Goal: Find specific page/section: Find specific page/section

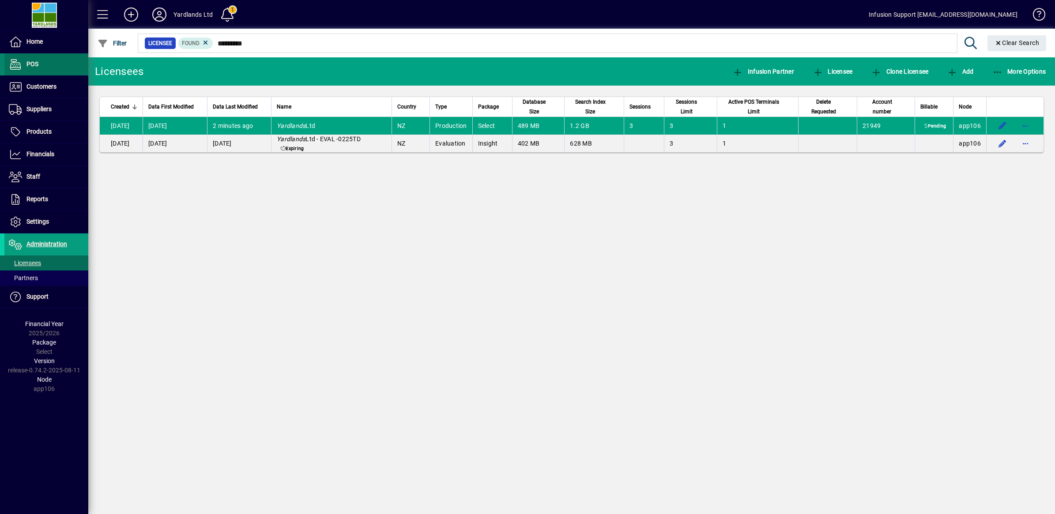
click at [32, 63] on span "POS" at bounding box center [32, 63] width 12 height 7
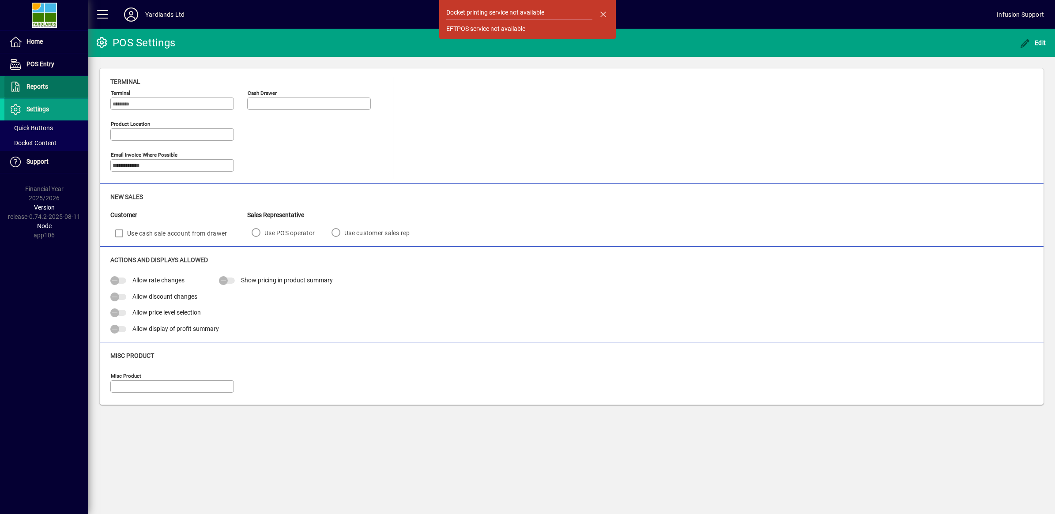
click at [34, 85] on span "Reports" at bounding box center [37, 86] width 22 height 7
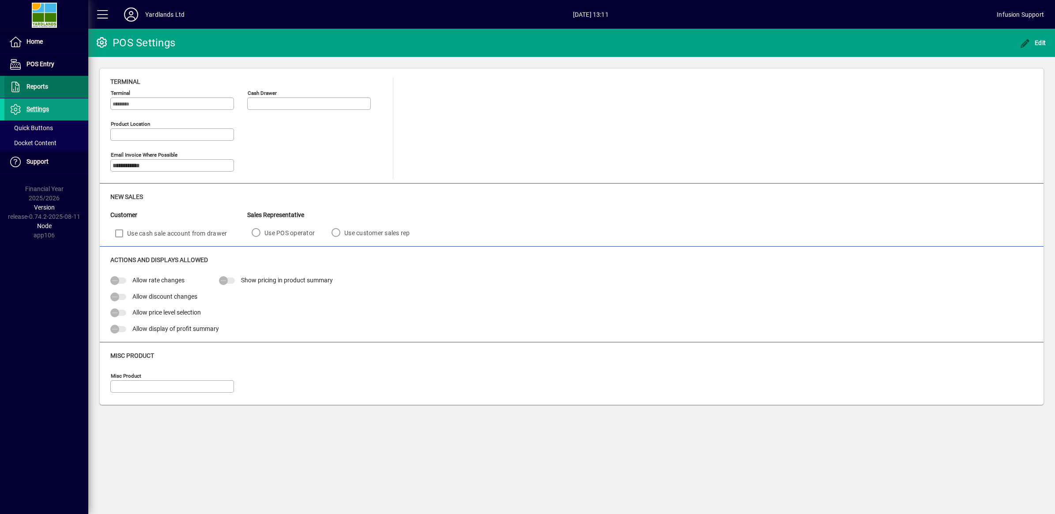
click at [29, 85] on span "Reports" at bounding box center [37, 86] width 22 height 7
click at [30, 43] on span "Home" at bounding box center [34, 41] width 16 height 7
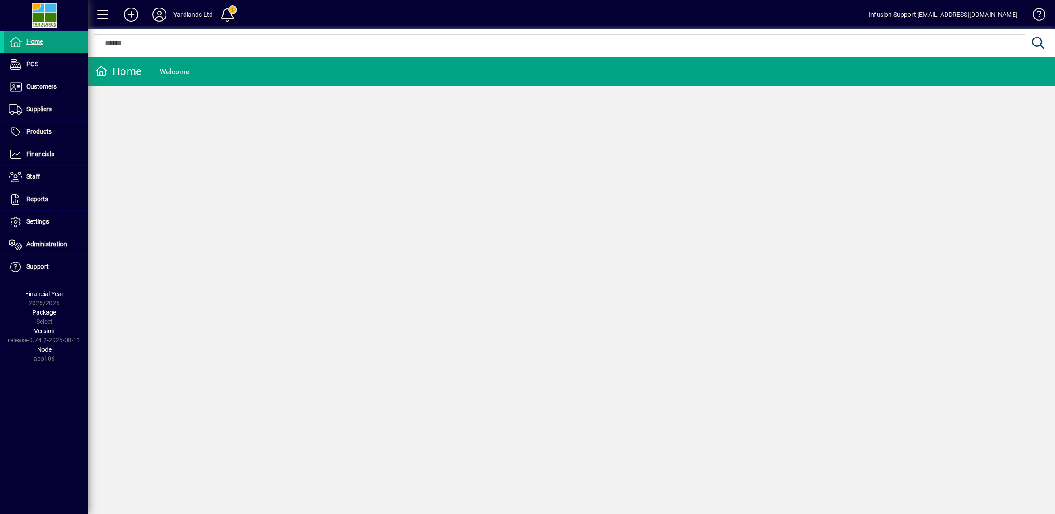
click at [1036, 17] on span at bounding box center [1034, 16] width 21 height 21
click at [32, 65] on span "POS" at bounding box center [32, 63] width 12 height 7
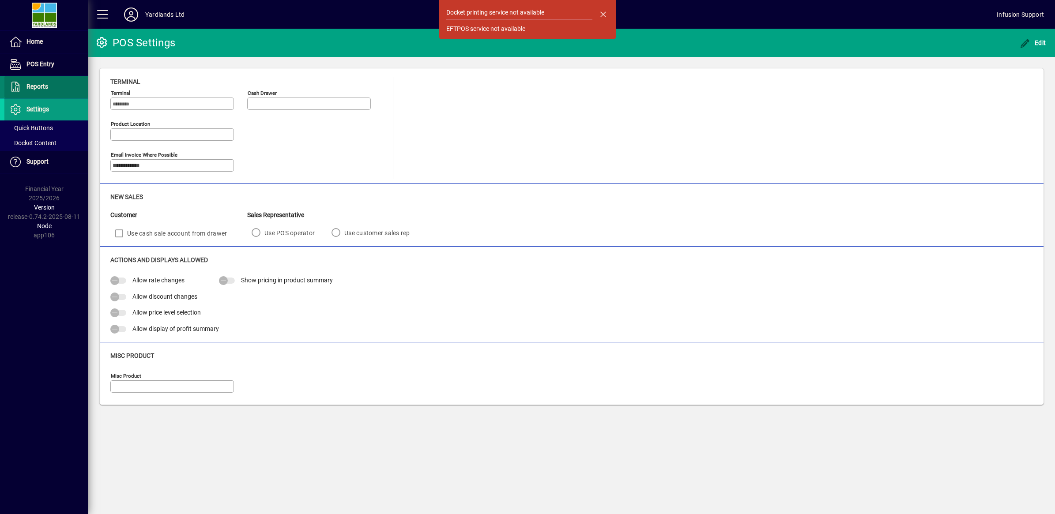
click at [33, 84] on span "Reports" at bounding box center [37, 86] width 22 height 7
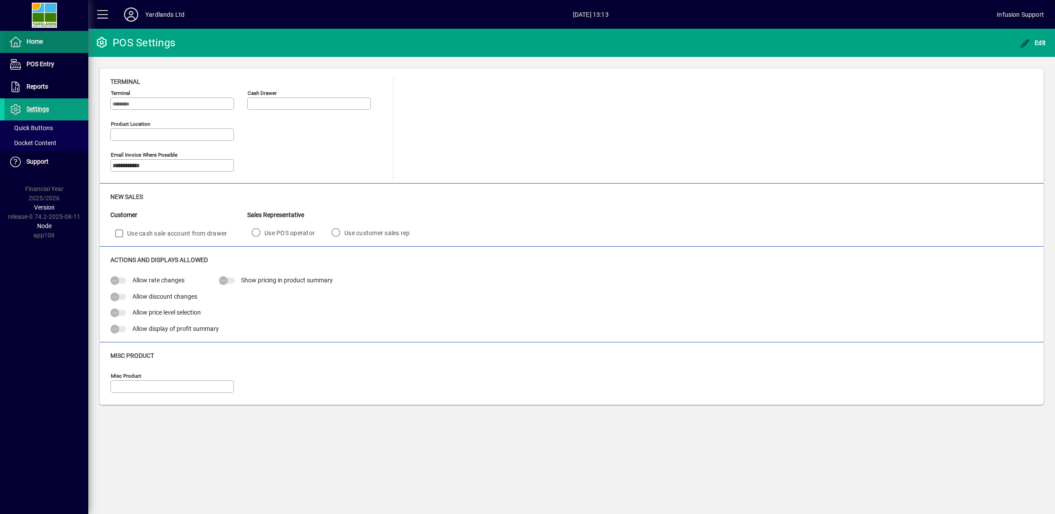
click at [27, 34] on span at bounding box center [46, 41] width 84 height 21
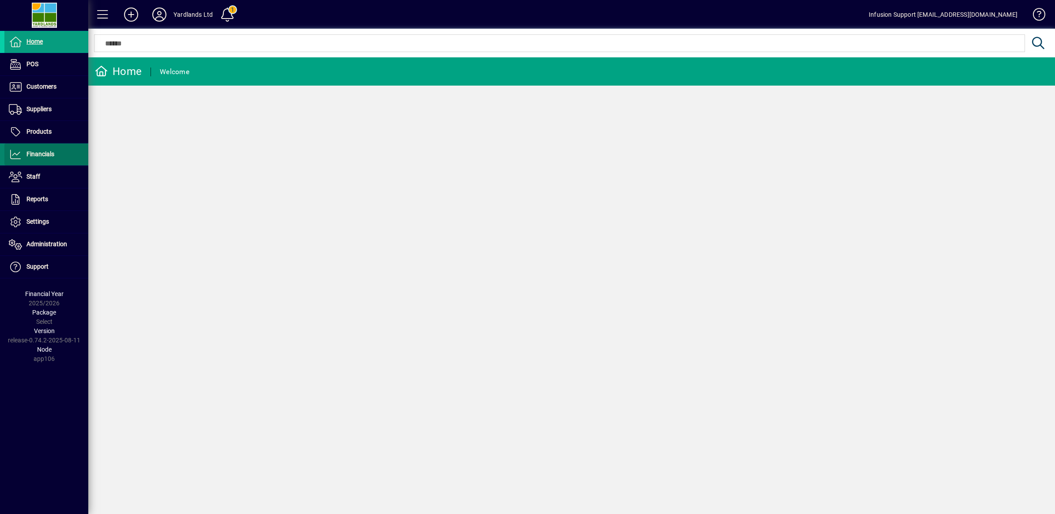
click at [46, 156] on span "Financials" at bounding box center [40, 154] width 28 height 7
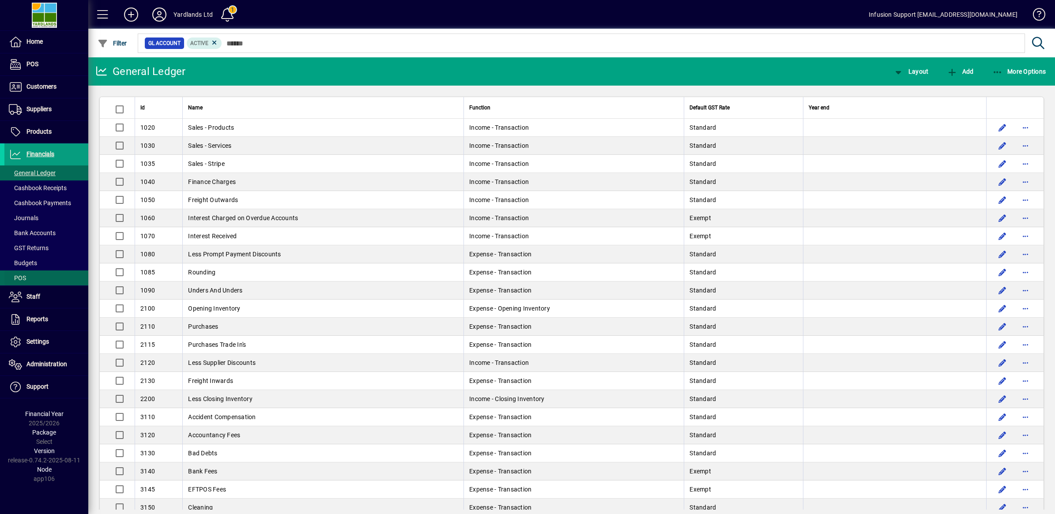
click at [30, 276] on span at bounding box center [46, 277] width 84 height 21
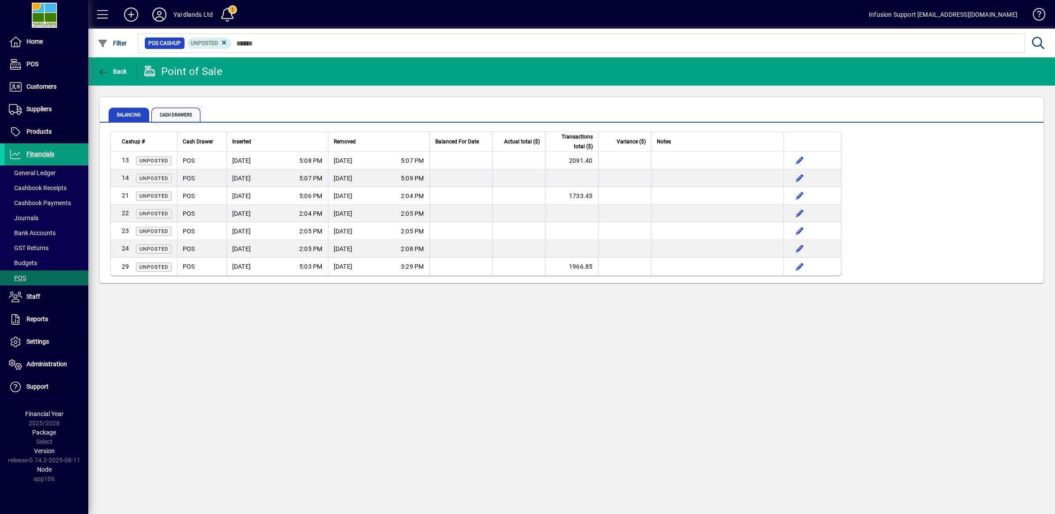
click at [171, 117] on span "Cash Drawers" at bounding box center [175, 115] width 49 height 14
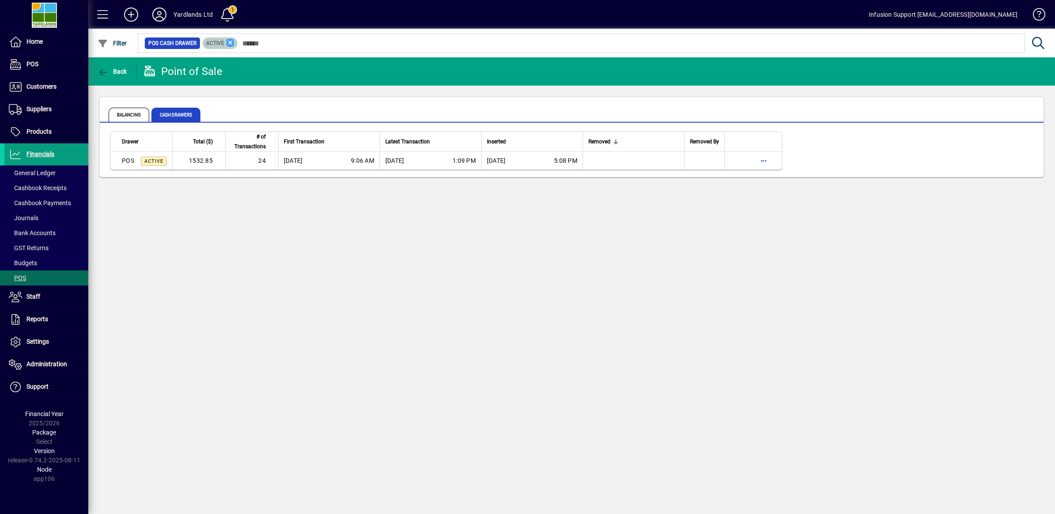
click at [230, 41] on icon at bounding box center [230, 43] width 8 height 8
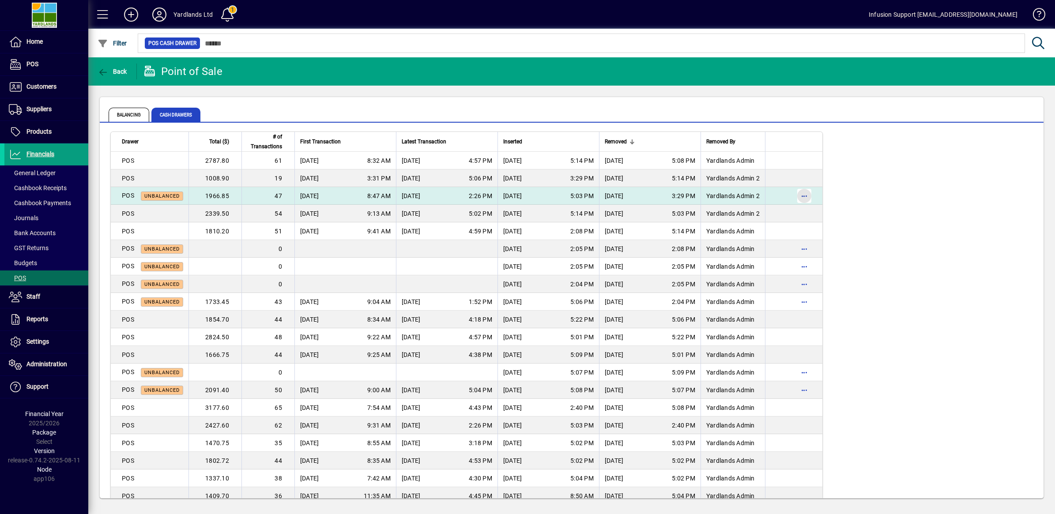
click at [806, 196] on span "button" at bounding box center [804, 195] width 21 height 21
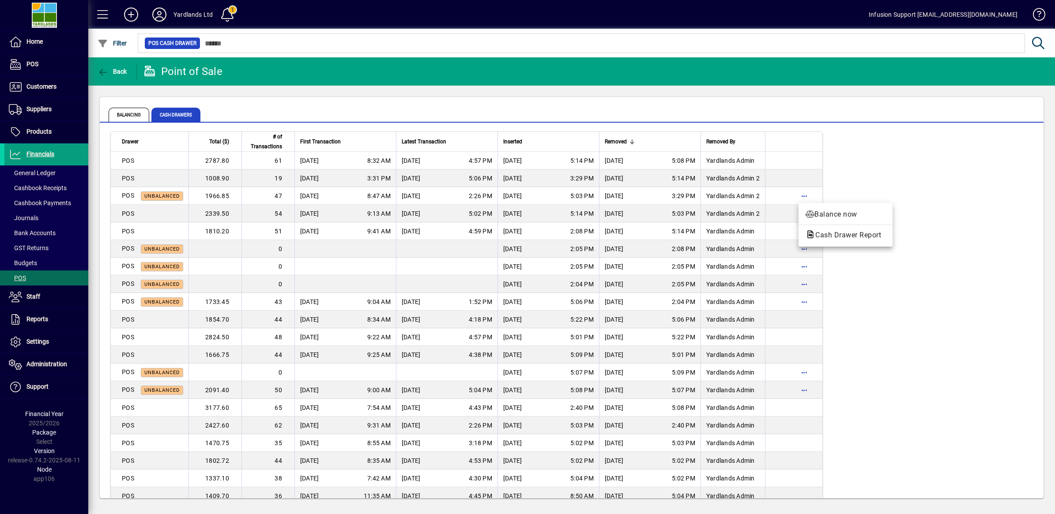
click at [109, 76] on div at bounding box center [527, 257] width 1055 height 514
click at [102, 72] on icon "button" at bounding box center [103, 72] width 11 height 9
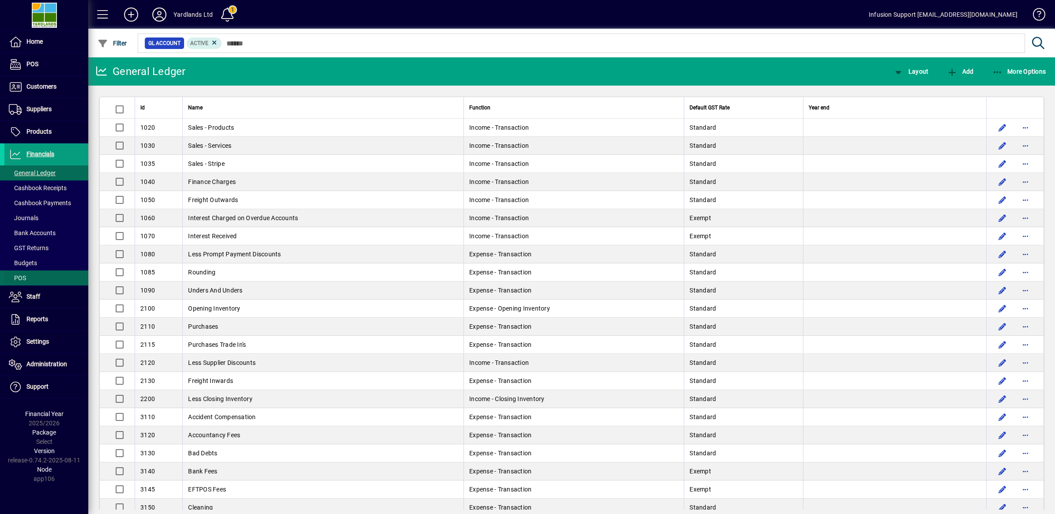
click at [23, 273] on span at bounding box center [46, 277] width 84 height 21
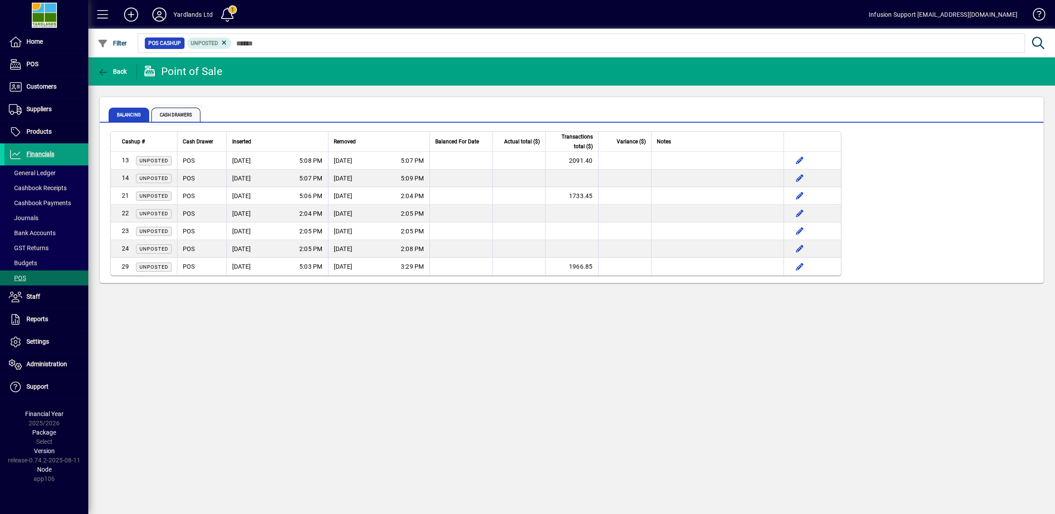
click at [179, 115] on span "Cash Drawers" at bounding box center [175, 115] width 49 height 14
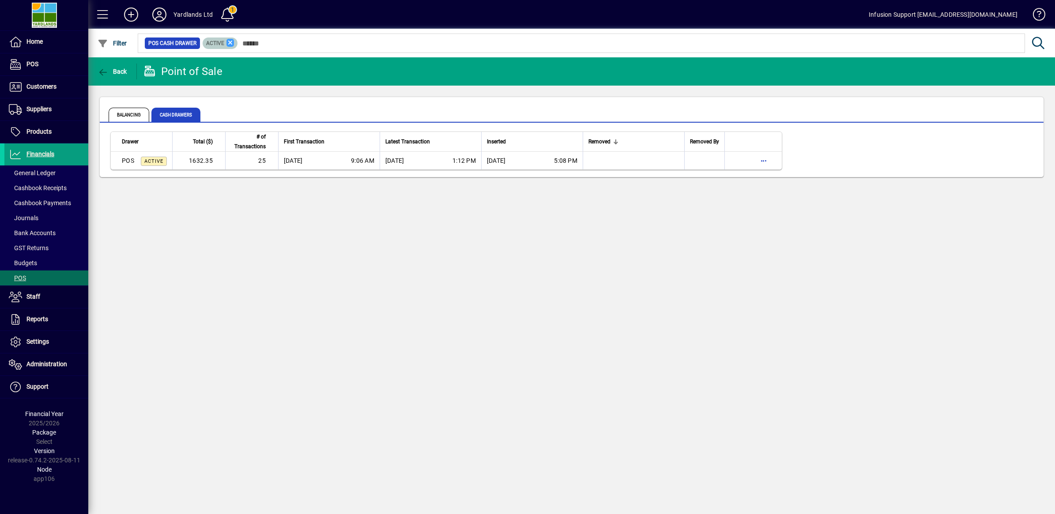
click at [229, 43] on icon at bounding box center [230, 43] width 8 height 8
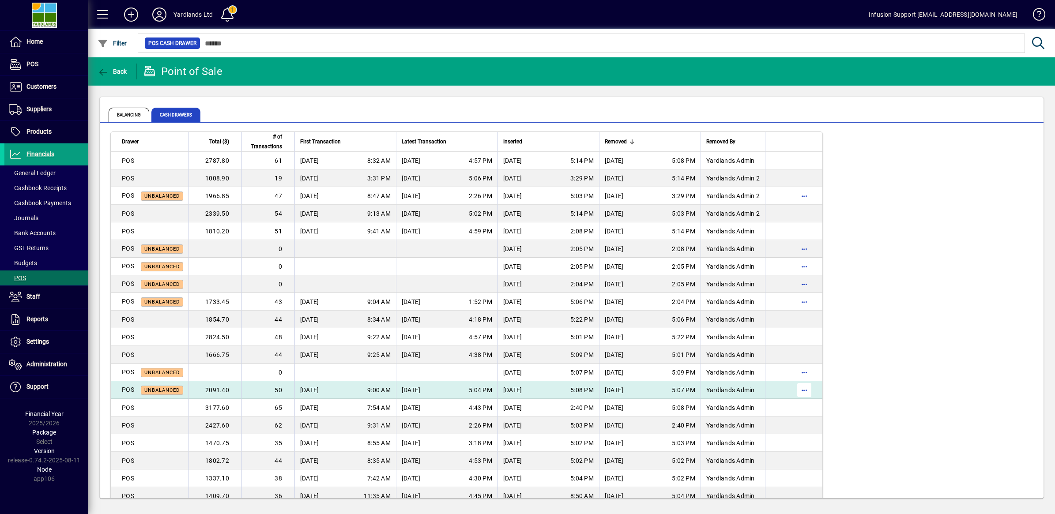
click at [808, 389] on span "button" at bounding box center [804, 390] width 21 height 21
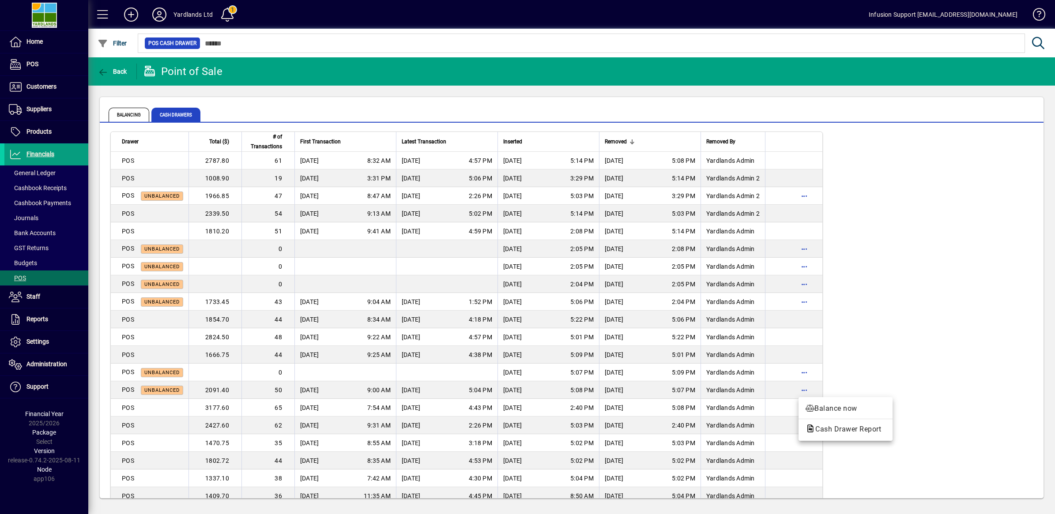
click at [37, 87] on div at bounding box center [527, 257] width 1055 height 514
click at [37, 87] on span "Customers" at bounding box center [41, 86] width 30 height 7
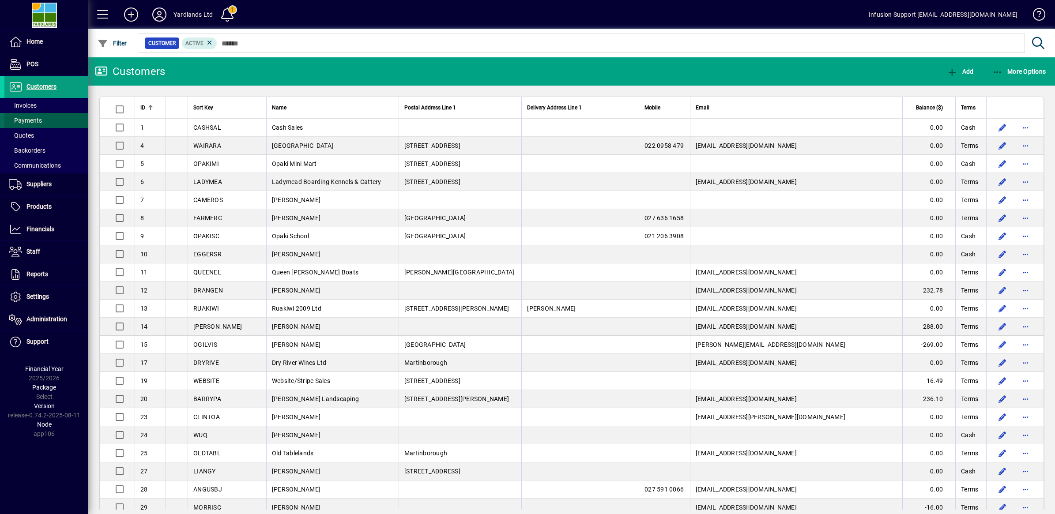
click at [29, 118] on span "Payments" at bounding box center [25, 120] width 33 height 7
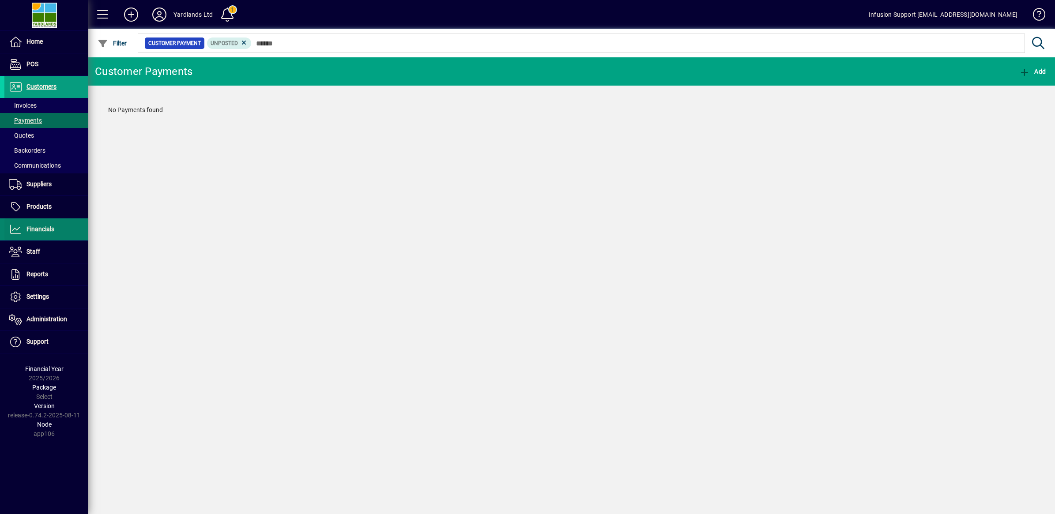
click at [23, 224] on span "Financials" at bounding box center [29, 229] width 50 height 11
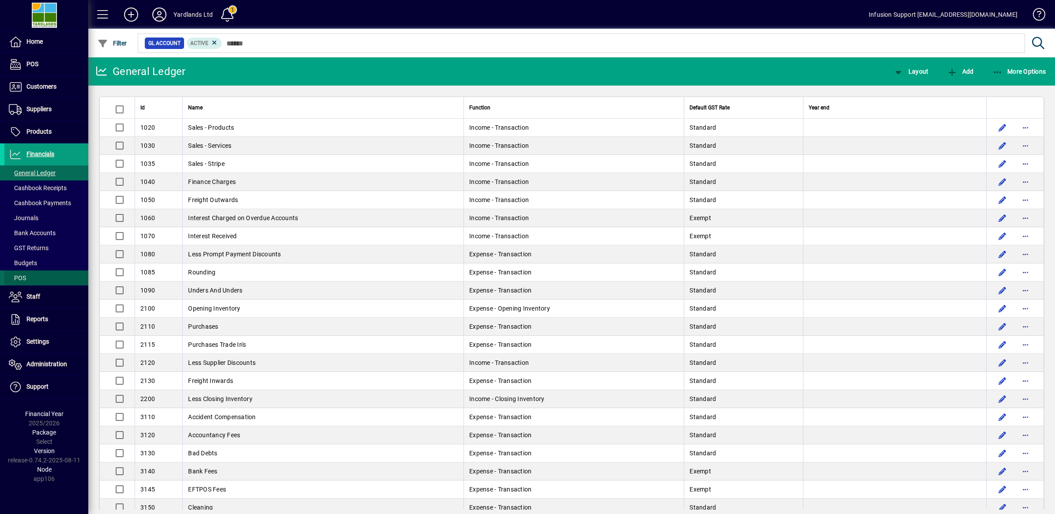
click at [23, 271] on span at bounding box center [46, 277] width 84 height 21
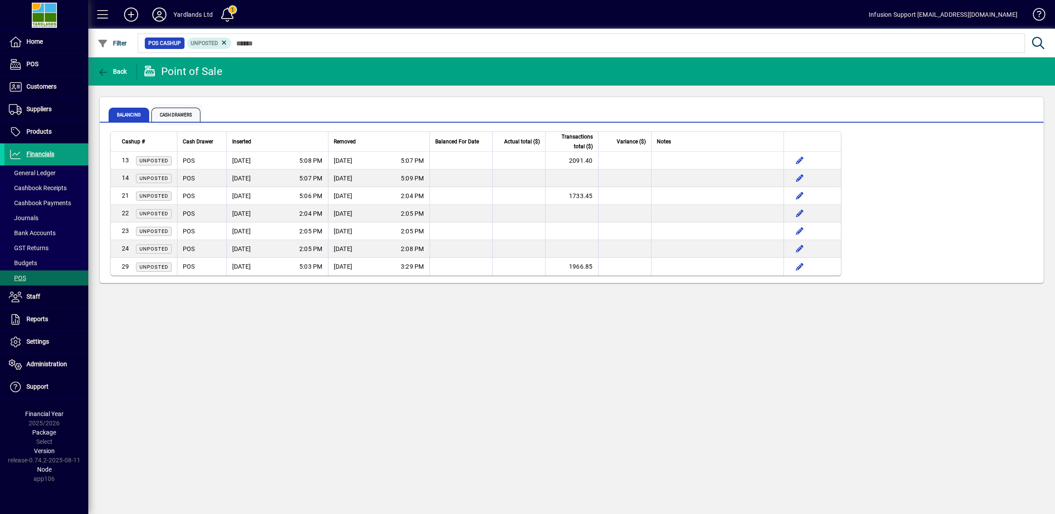
click at [169, 113] on span "Cash Drawers" at bounding box center [175, 115] width 49 height 14
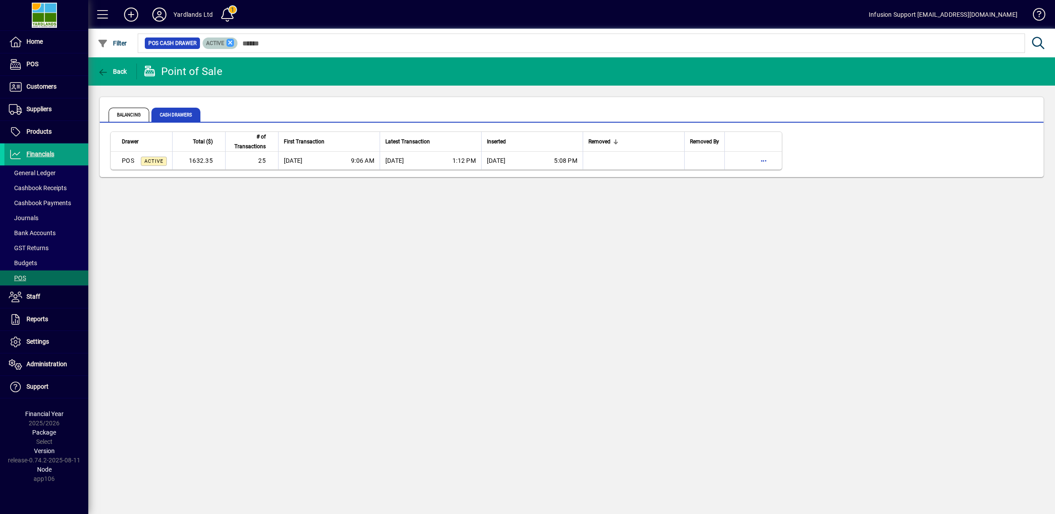
click at [228, 45] on icon at bounding box center [230, 43] width 8 height 8
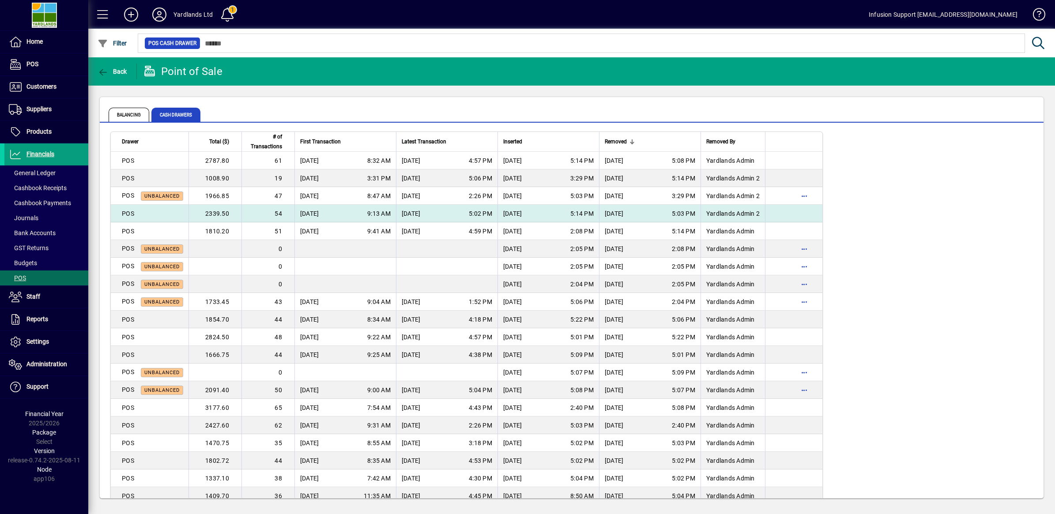
click at [224, 214] on td "2339.50" at bounding box center [214, 214] width 53 height 18
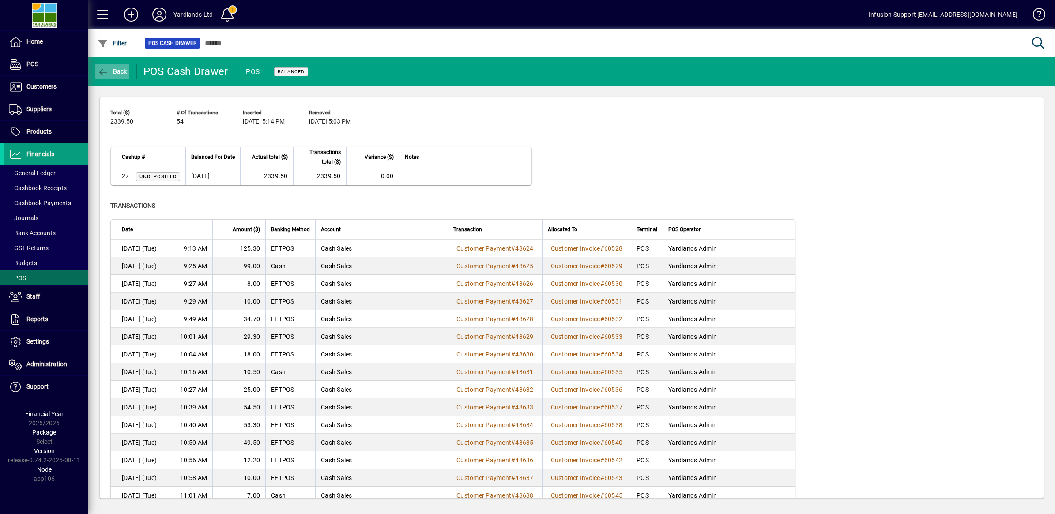
click at [107, 68] on icon "button" at bounding box center [103, 72] width 11 height 9
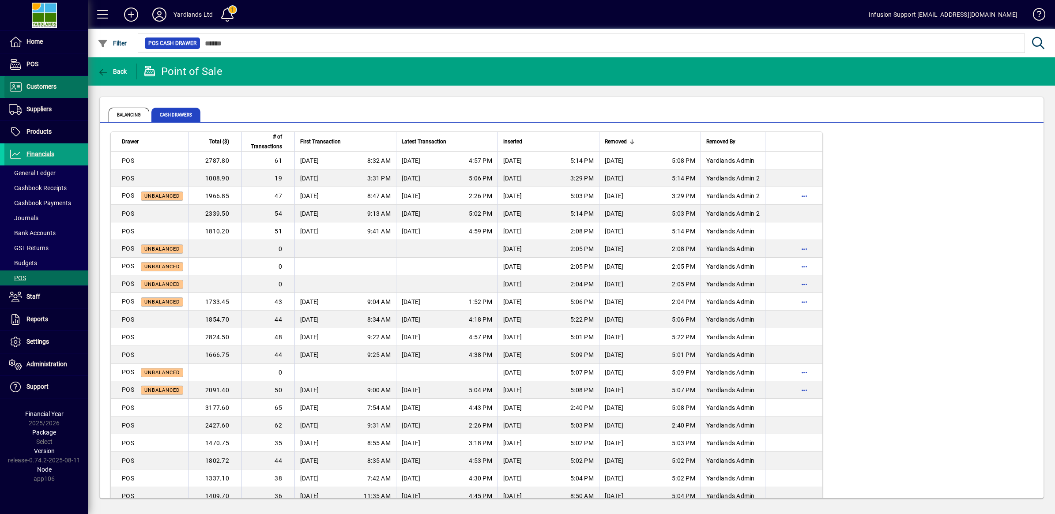
click at [35, 88] on span "Customers" at bounding box center [41, 86] width 30 height 7
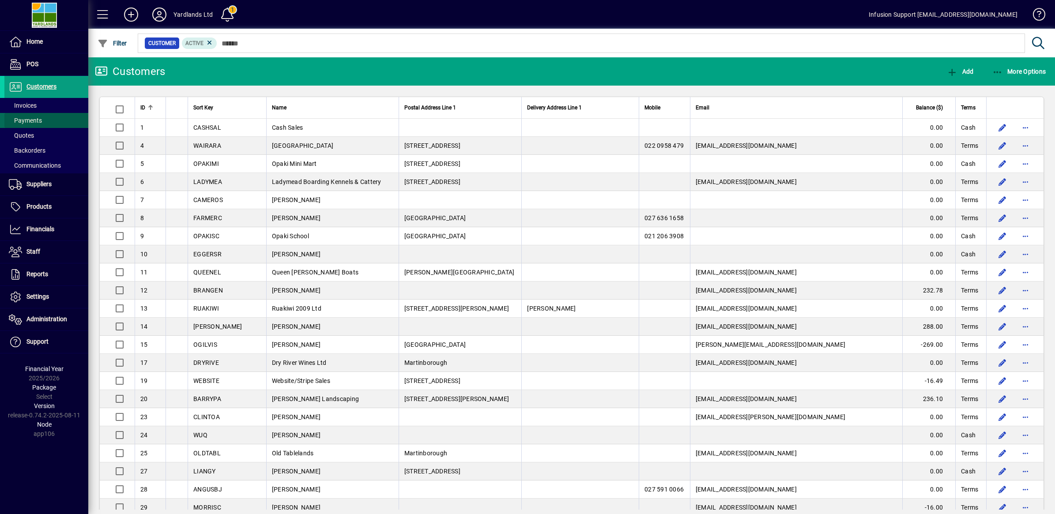
click at [28, 124] on span "Payments" at bounding box center [23, 120] width 38 height 9
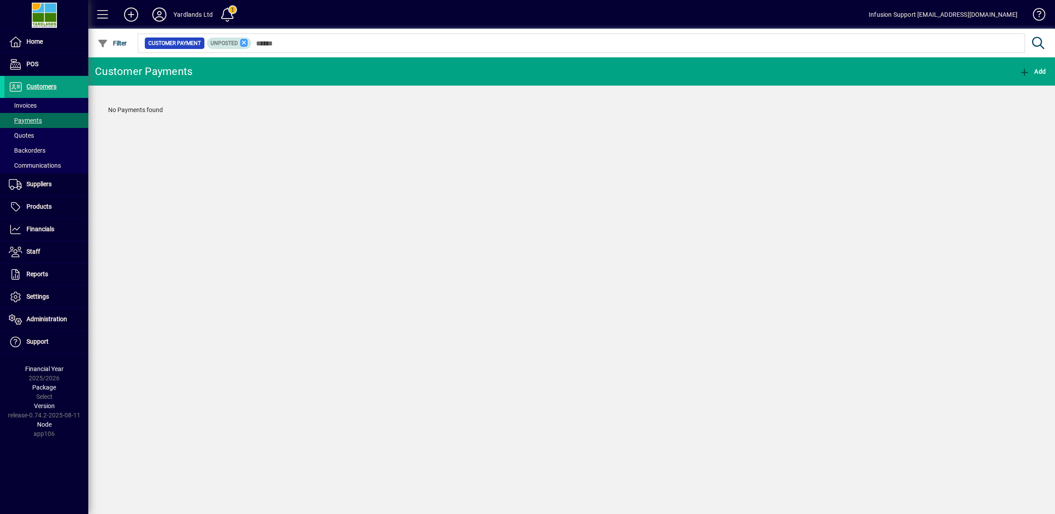
click at [245, 42] on icon at bounding box center [244, 43] width 8 height 8
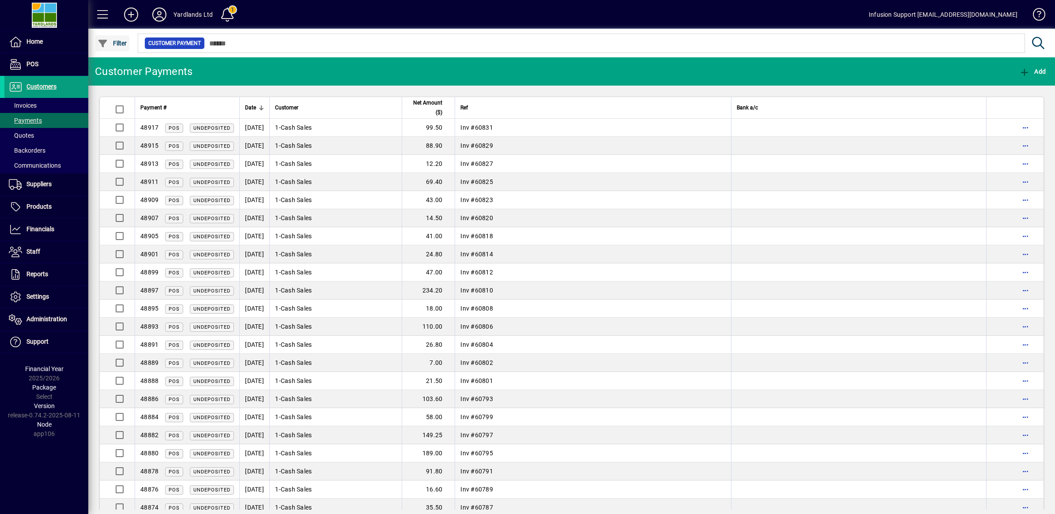
click at [115, 41] on span "Filter" at bounding box center [113, 43] width 30 height 7
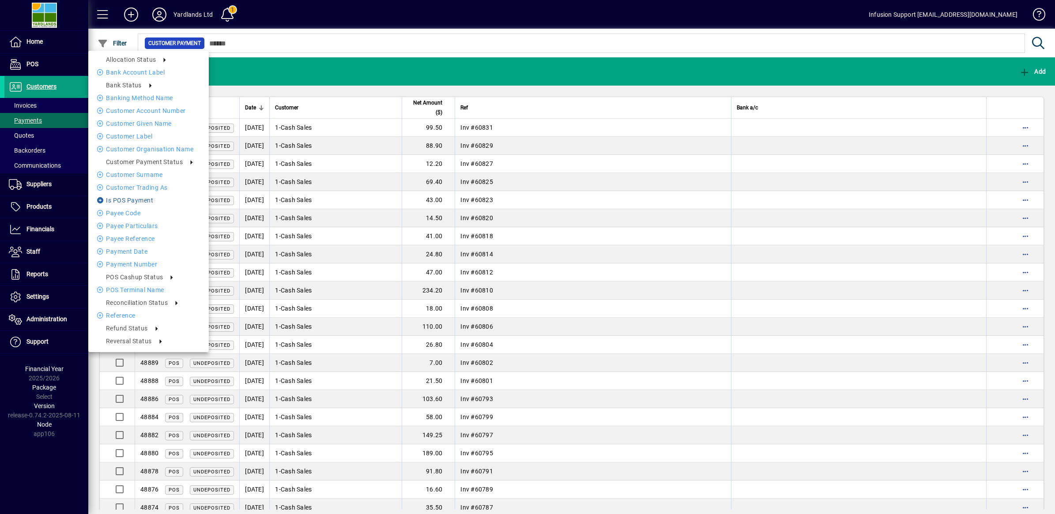
click at [139, 200] on li "Is POS payment" at bounding box center [148, 200] width 120 height 11
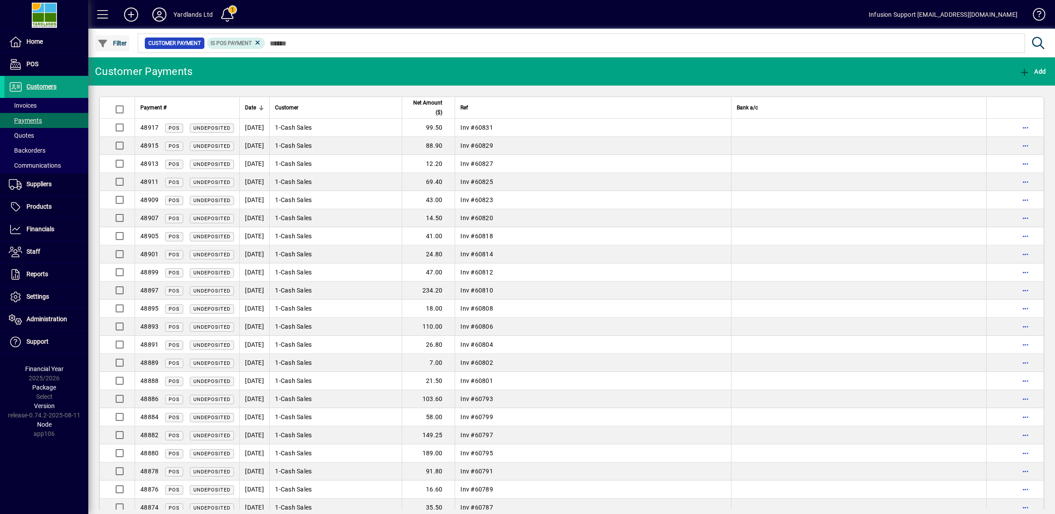
click at [104, 40] on icon "button" at bounding box center [103, 43] width 11 height 9
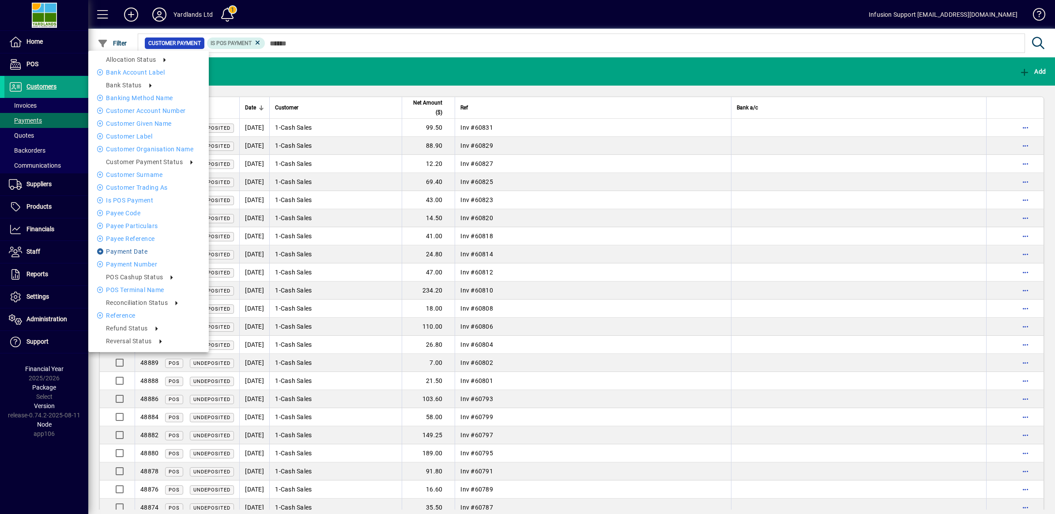
click at [129, 251] on li "Payment date" at bounding box center [148, 251] width 120 height 11
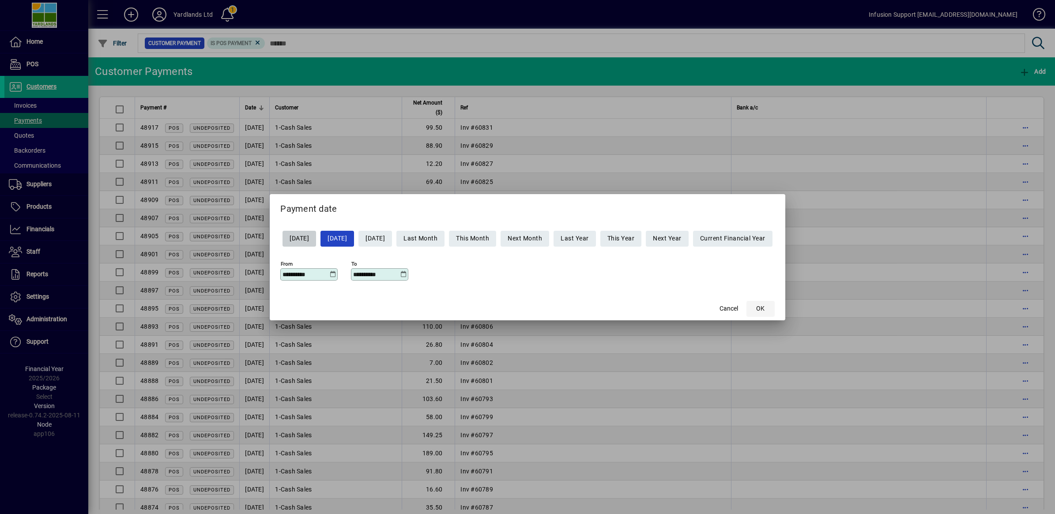
click at [764, 307] on span "OK" at bounding box center [760, 308] width 8 height 9
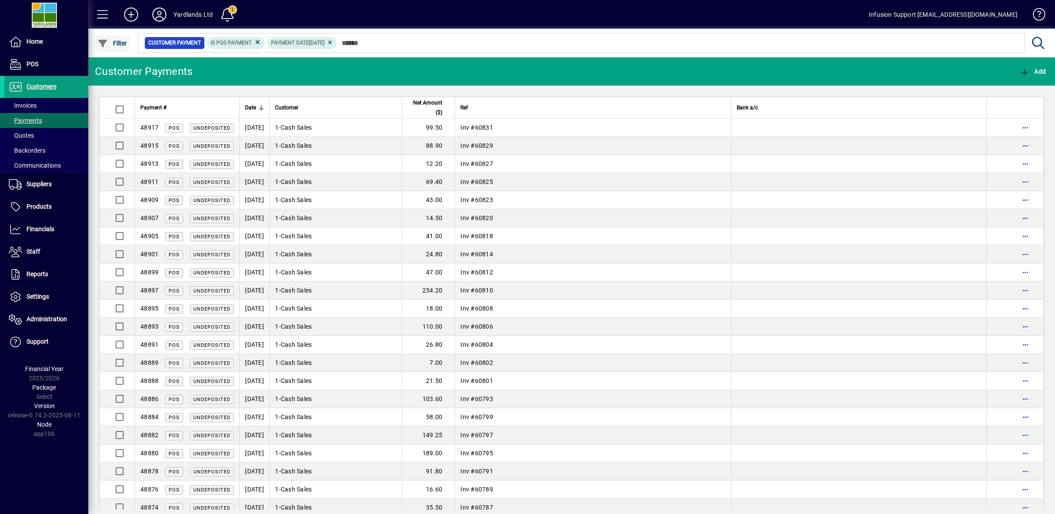
click at [106, 36] on span "button" at bounding box center [112, 43] width 34 height 21
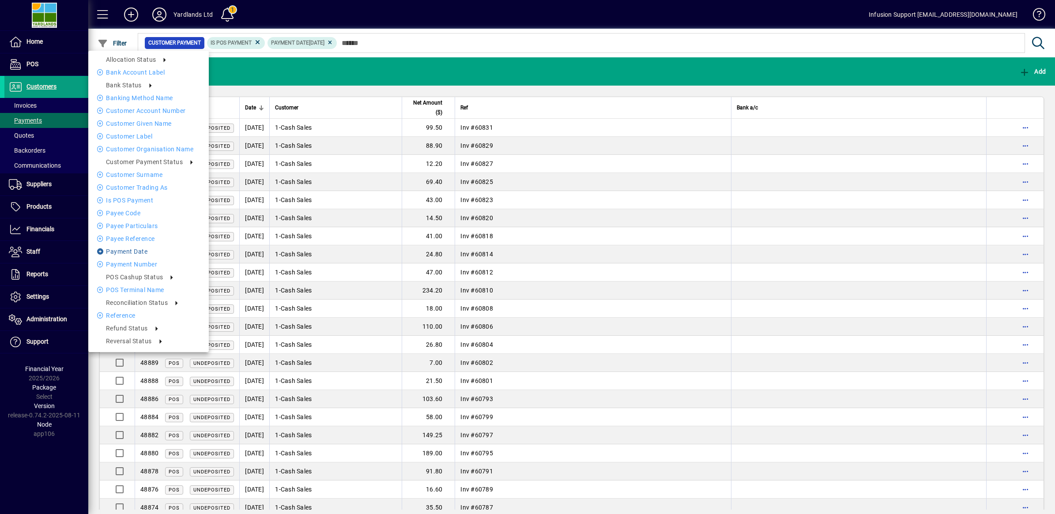
click at [118, 251] on li "Payment date" at bounding box center [148, 251] width 120 height 11
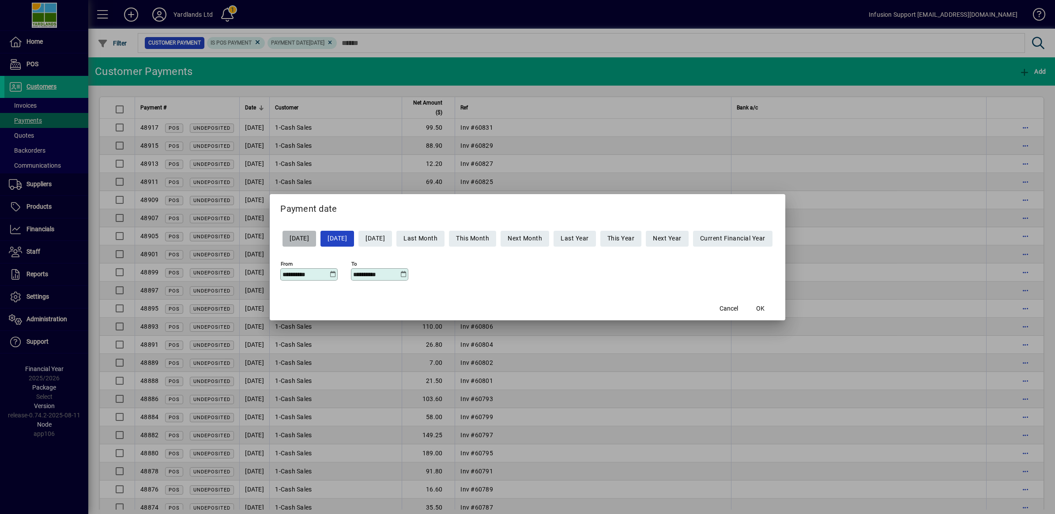
click at [299, 239] on span "[DATE]" at bounding box center [299, 238] width 19 height 15
type input "**********"
click at [764, 309] on span "OK" at bounding box center [760, 308] width 8 height 9
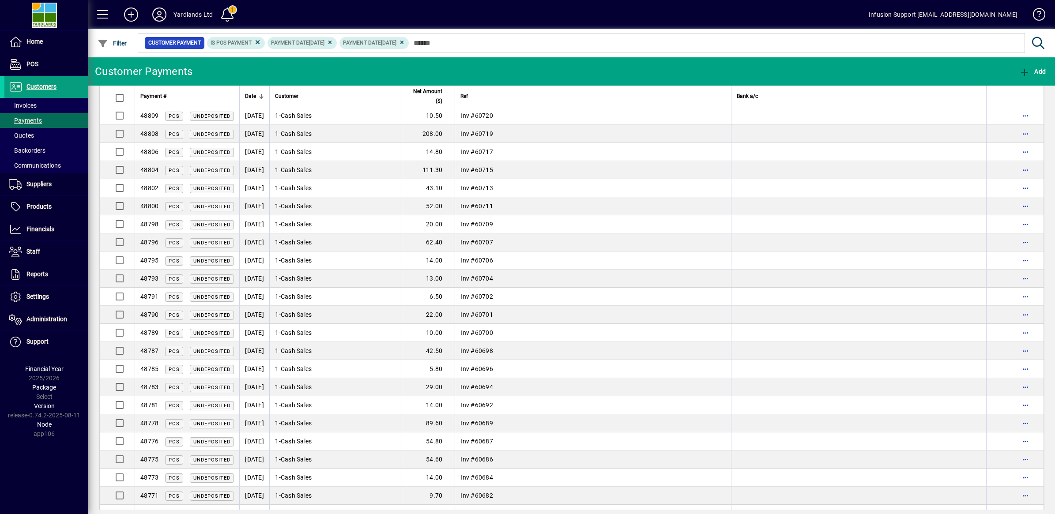
scroll to position [1185, 0]
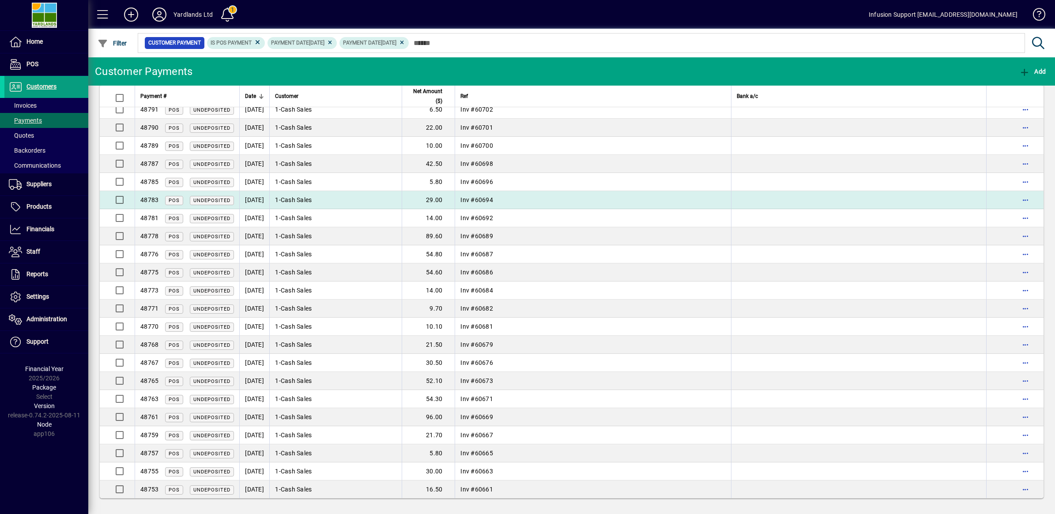
drag, startPoint x: 102, startPoint y: 98, endPoint x: 330, endPoint y: 204, distance: 251.6
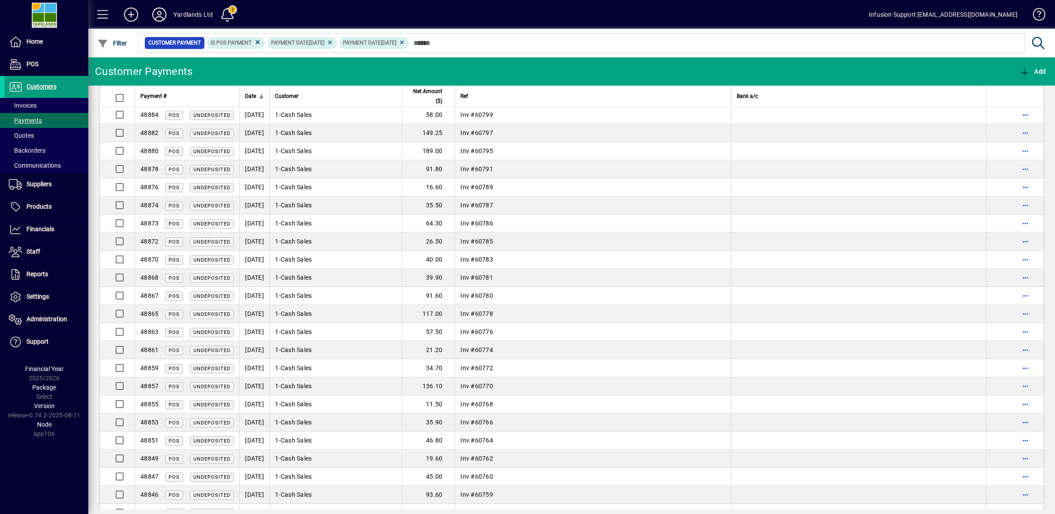
scroll to position [0, 0]
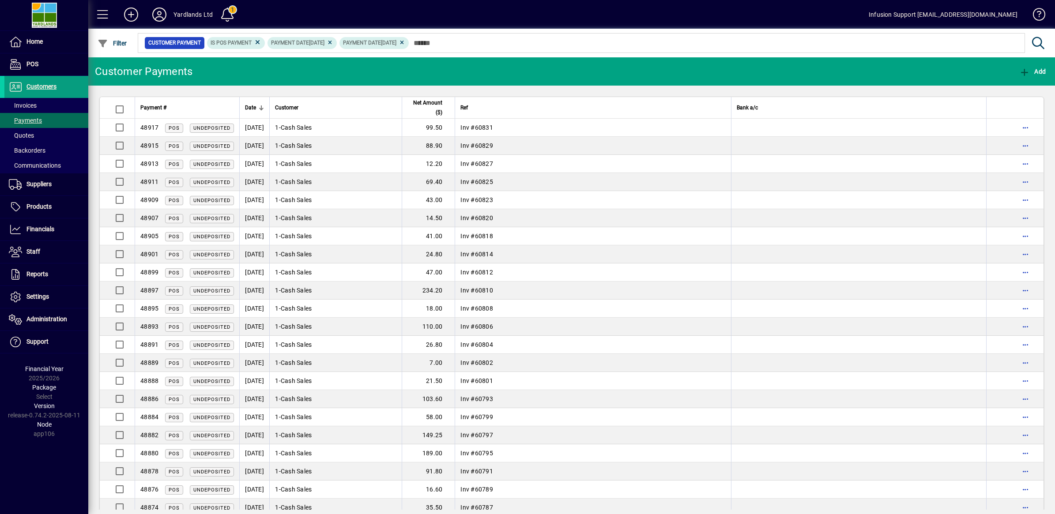
click at [91, 87] on app-page-flat "Payment # Date Customer Net Amount ($) Ref Bank a/c 48917 POS Undeposited [DATE…" at bounding box center [571, 298] width 967 height 424
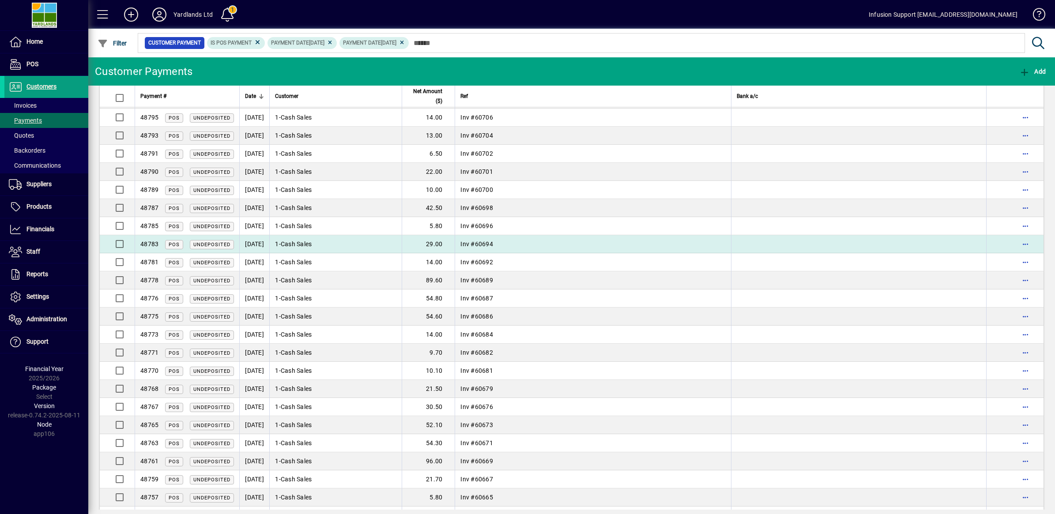
scroll to position [1185, 0]
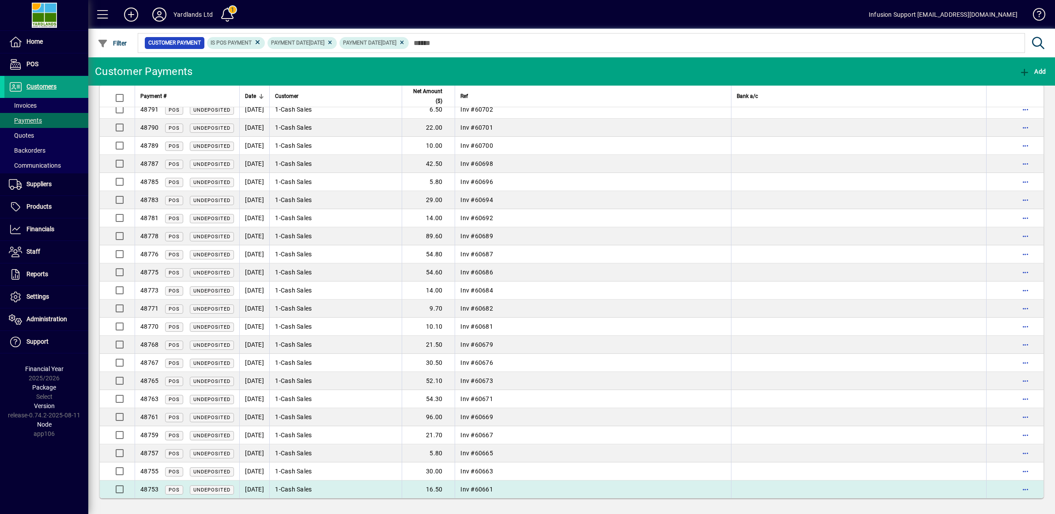
drag, startPoint x: 94, startPoint y: 90, endPoint x: 531, endPoint y: 490, distance: 592.9
click at [531, 490] on app-page-flat "Payment # Date Customer Net Amount ($) Ref Bank a/c 48917 POS Undeposited [DATE…" at bounding box center [571, 298] width 967 height 424
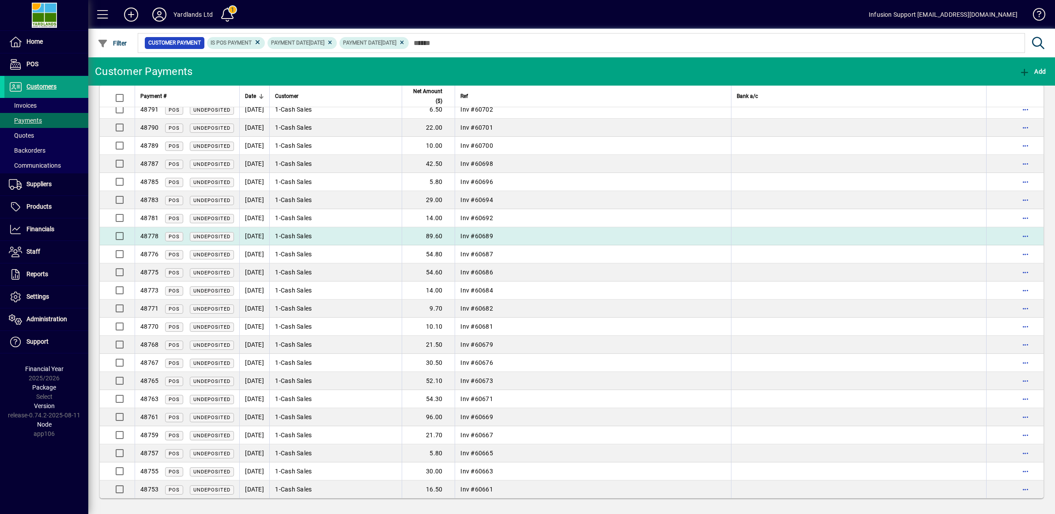
click at [365, 228] on td "1 - Cash Sales" at bounding box center [335, 236] width 132 height 18
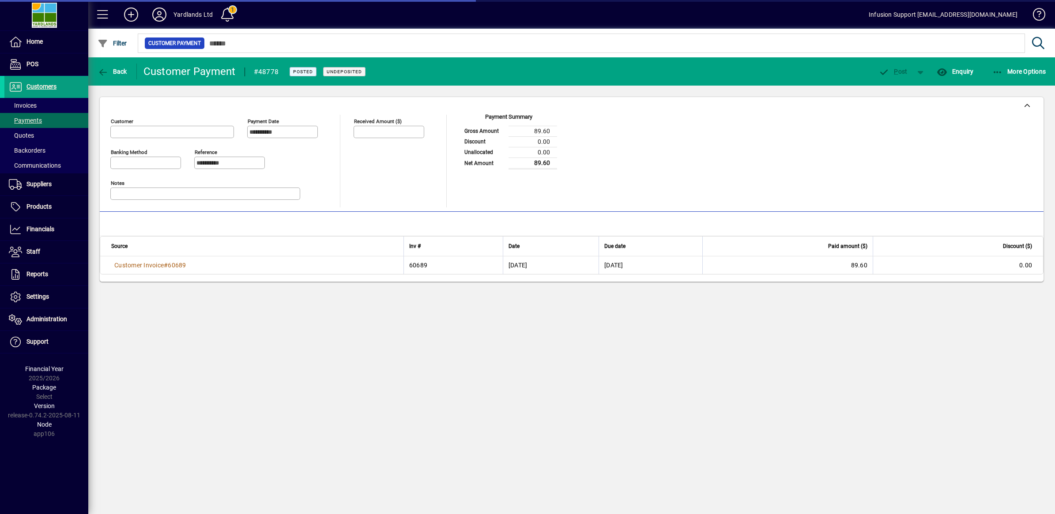
type input "******"
type input "**********"
click at [113, 71] on span "Back" at bounding box center [113, 71] width 30 height 7
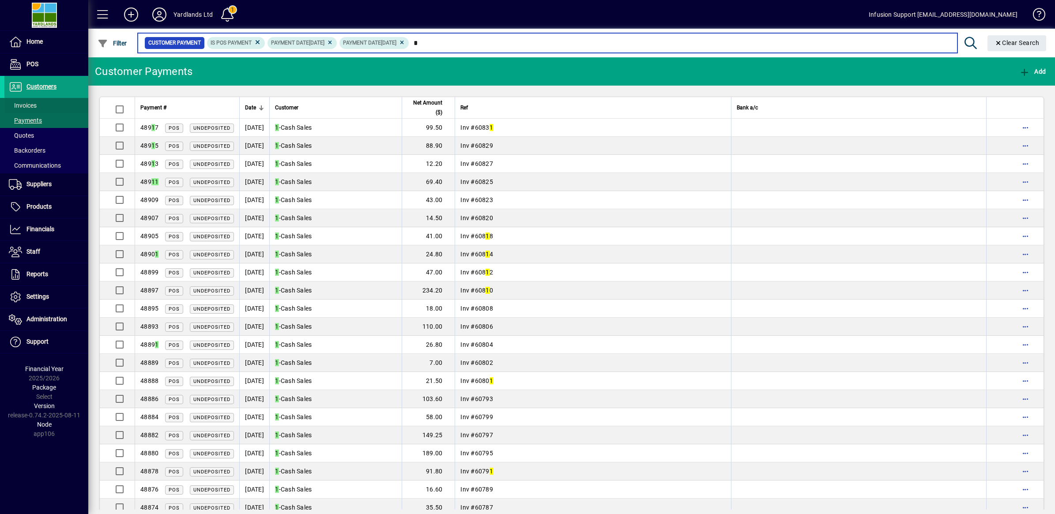
type input "*"
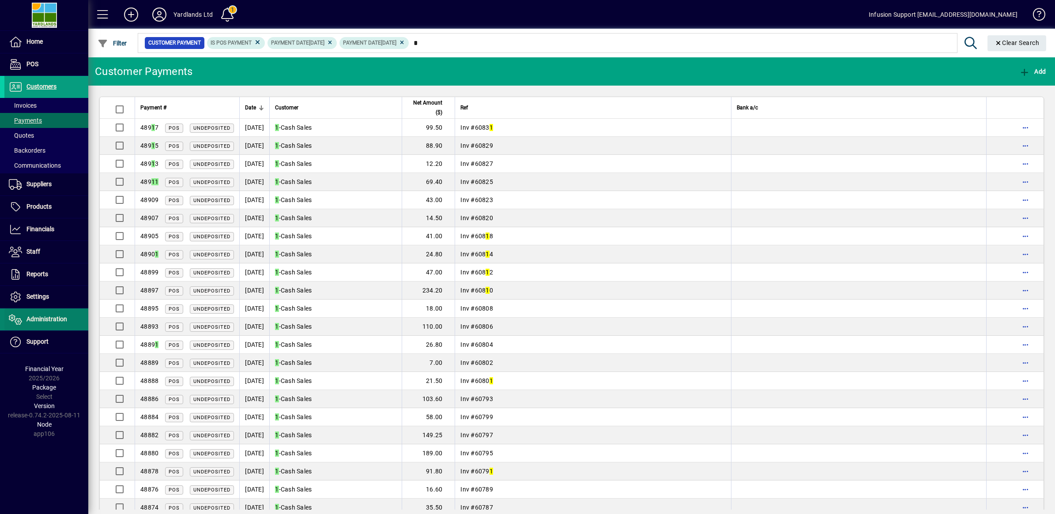
click at [49, 323] on span "Administration" at bounding box center [46, 319] width 41 height 7
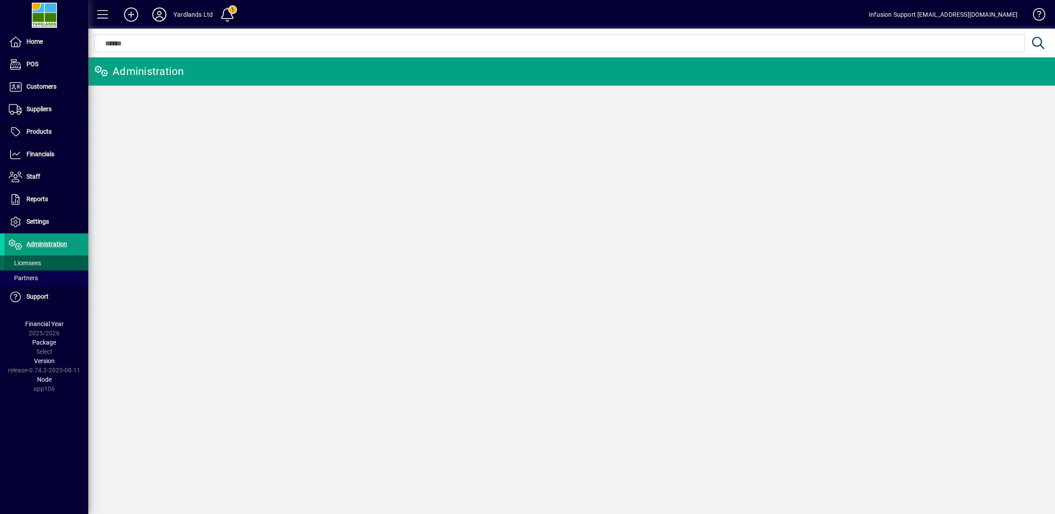
click at [35, 261] on span "Licensees" at bounding box center [25, 263] width 32 height 7
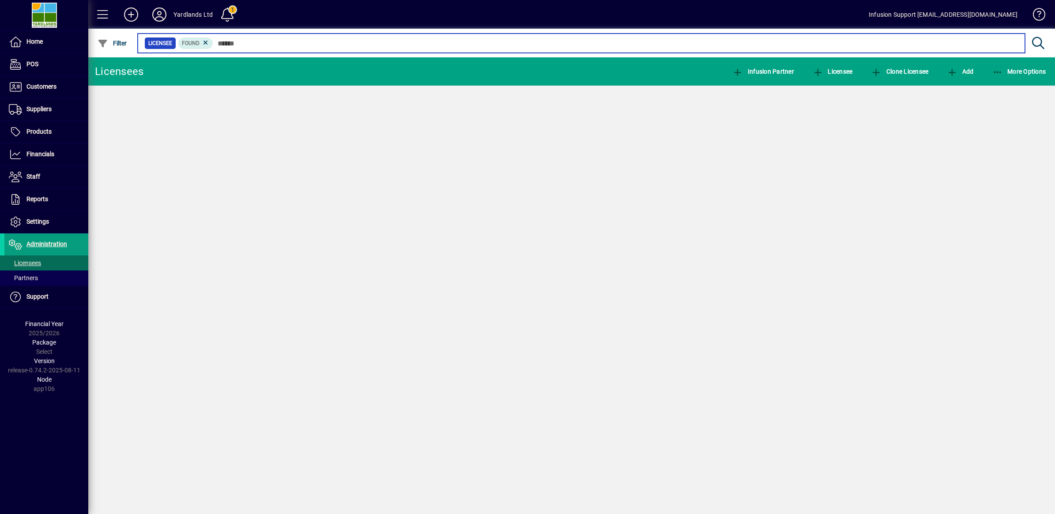
click at [252, 45] on input "text" at bounding box center [615, 43] width 805 height 12
type input "**"
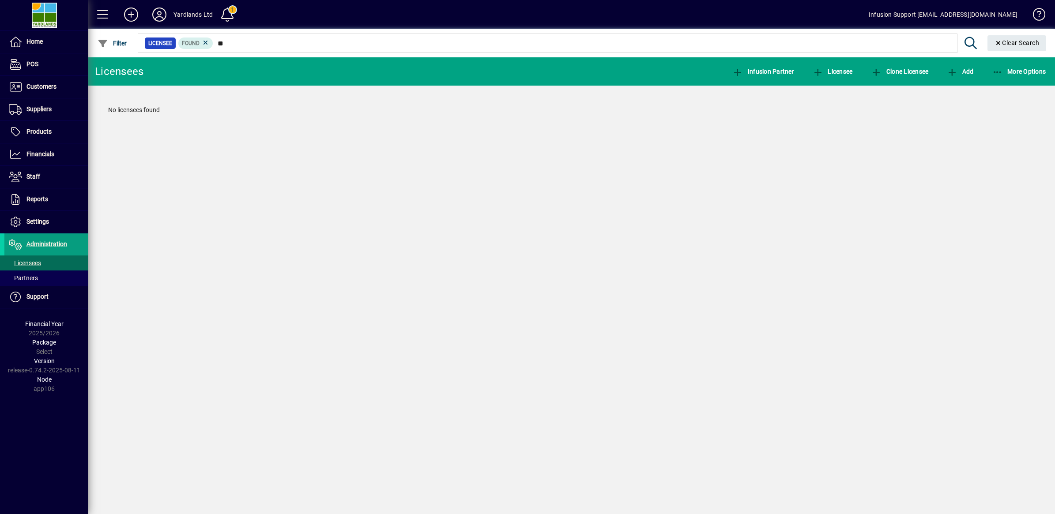
click at [202, 42] on icon at bounding box center [206, 43] width 8 height 8
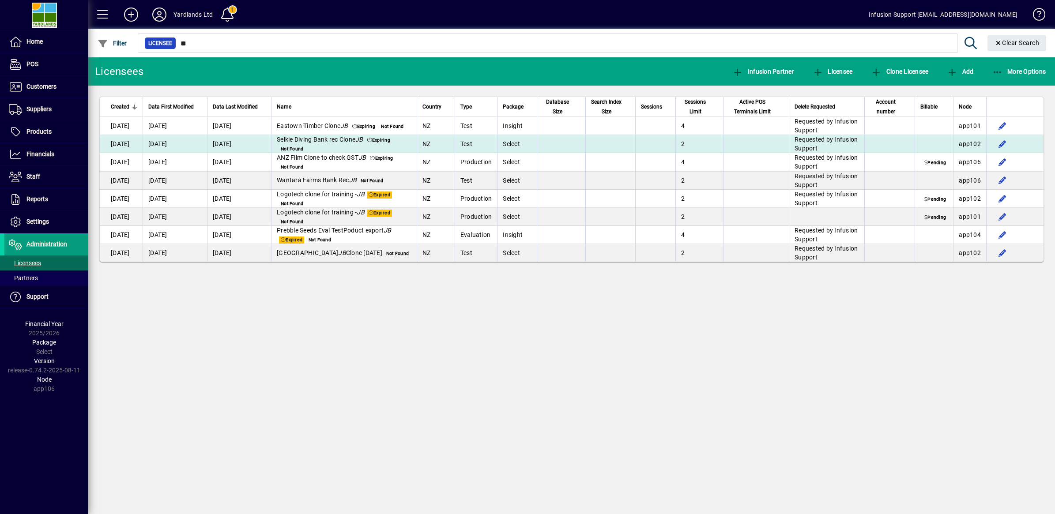
click at [372, 141] on icon at bounding box center [369, 140] width 5 height 5
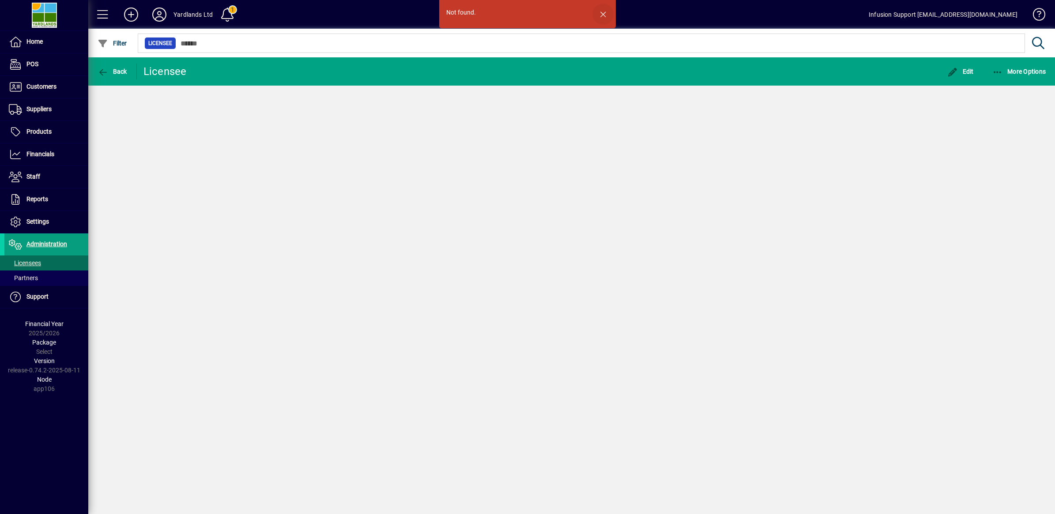
click at [600, 15] on span "button" at bounding box center [602, 14] width 21 height 21
click at [36, 260] on span "Licensees" at bounding box center [25, 263] width 32 height 7
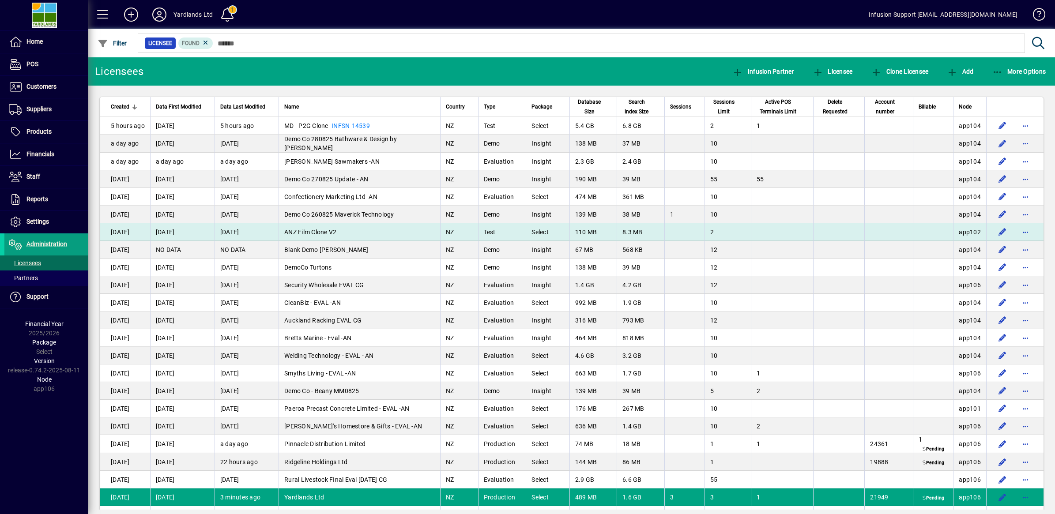
click at [226, 235] on td "[DATE]" at bounding box center [247, 232] width 64 height 18
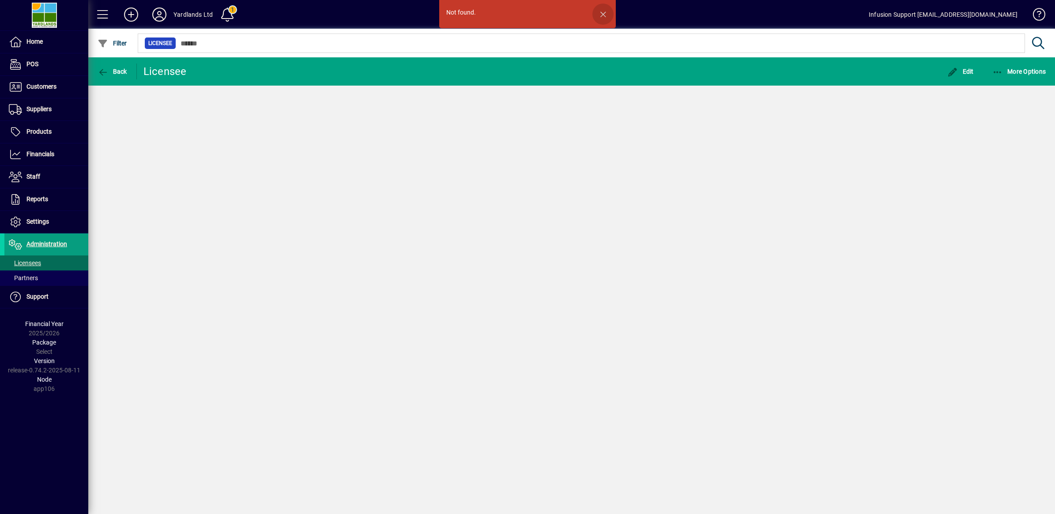
click at [605, 14] on span "button" at bounding box center [602, 14] width 21 height 21
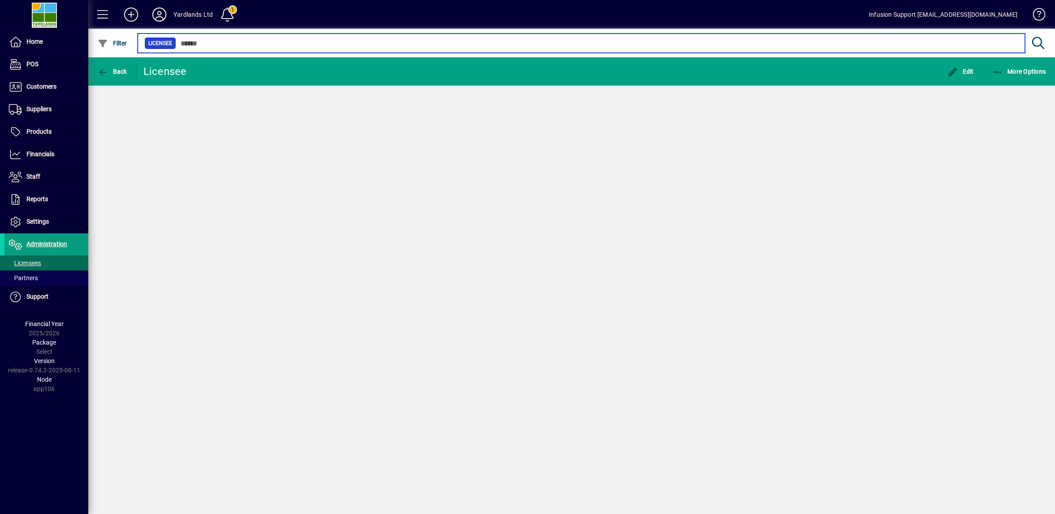
click at [248, 41] on input "text" at bounding box center [597, 43] width 842 height 12
type input "****"
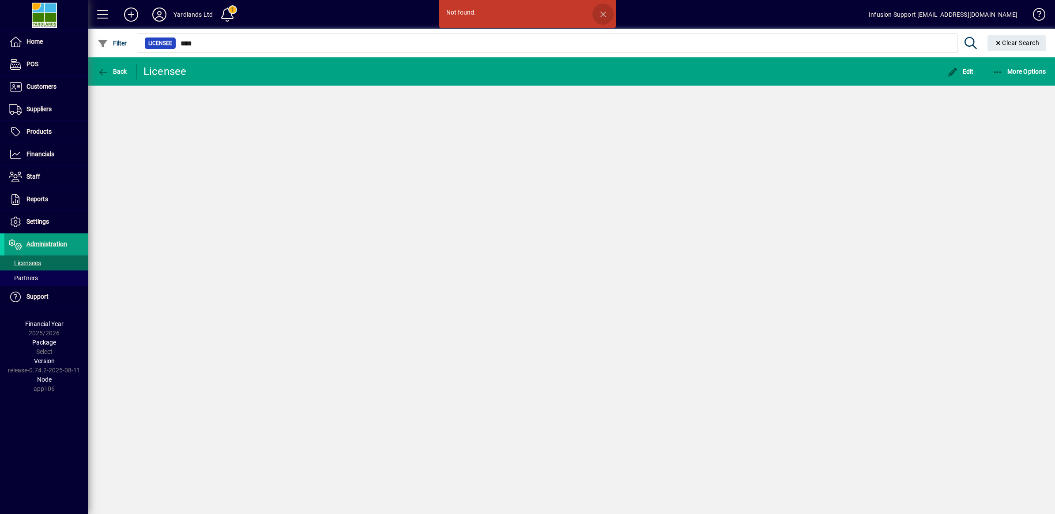
click at [601, 11] on span "button" at bounding box center [602, 14] width 21 height 21
click at [964, 42] on icon at bounding box center [970, 43] width 15 height 12
click at [134, 18] on icon at bounding box center [131, 15] width 18 height 14
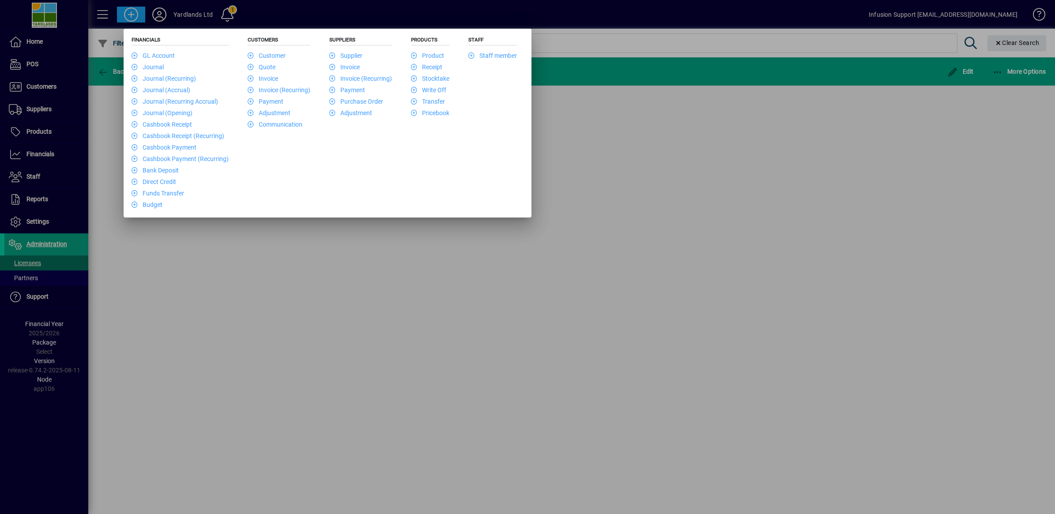
click at [159, 14] on div at bounding box center [527, 257] width 1055 height 514
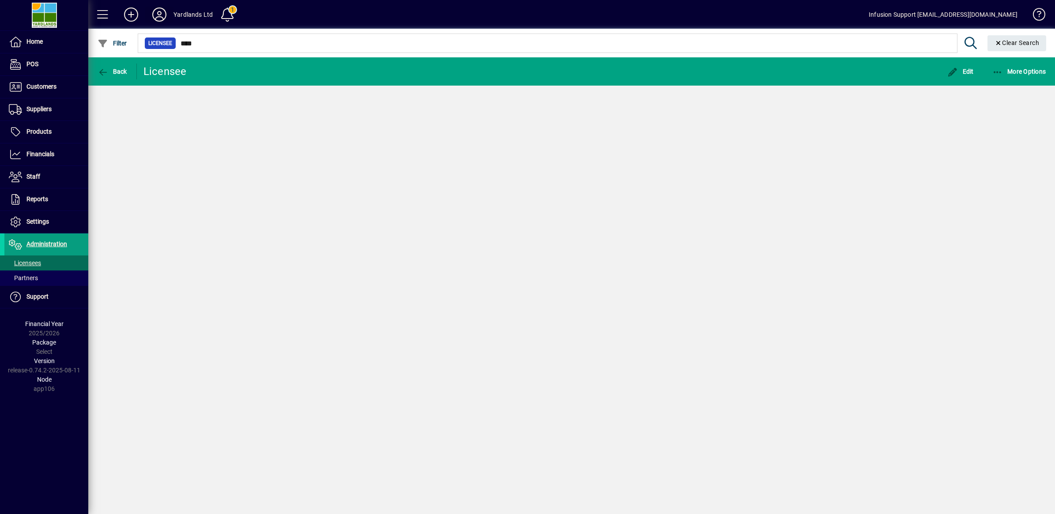
click at [159, 14] on icon at bounding box center [160, 15] width 18 height 14
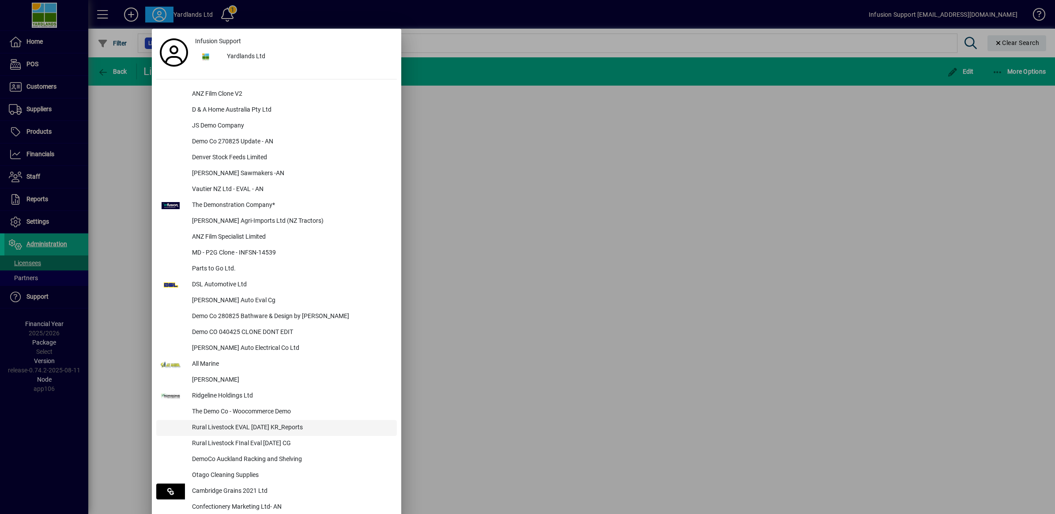
click at [214, 426] on div "Rural Livestock EVAL [DATE] KR_Reports" at bounding box center [291, 428] width 212 height 16
